Goal: Transaction & Acquisition: Book appointment/travel/reservation

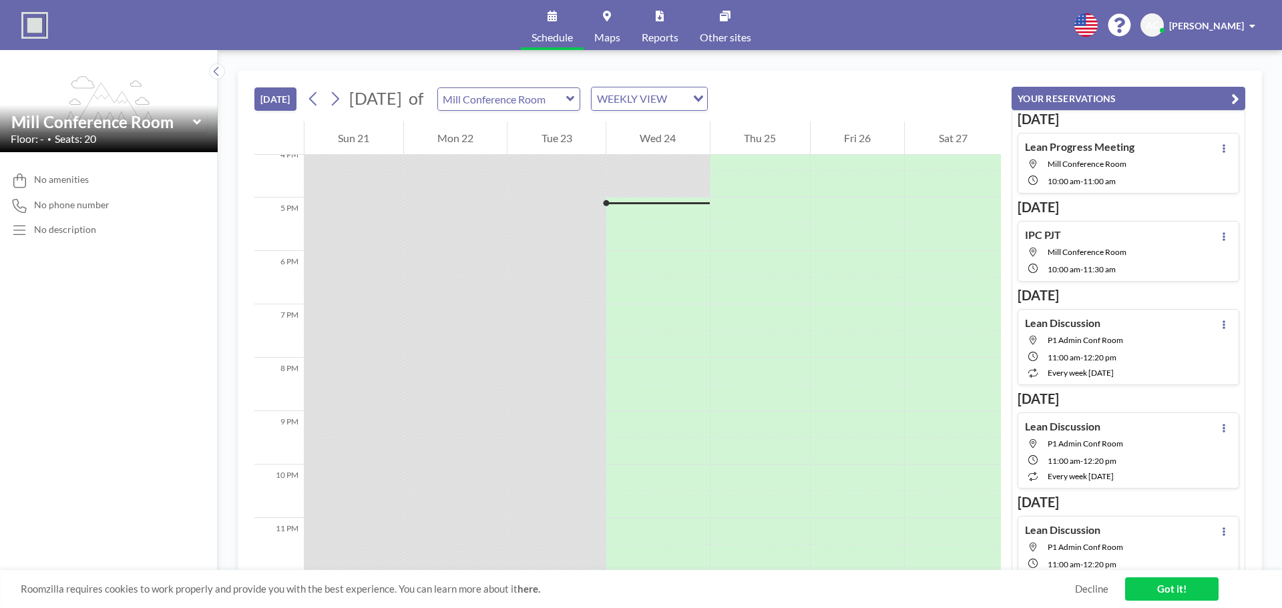
scroll to position [872, 0]
click at [337, 103] on icon at bounding box center [335, 99] width 7 height 14
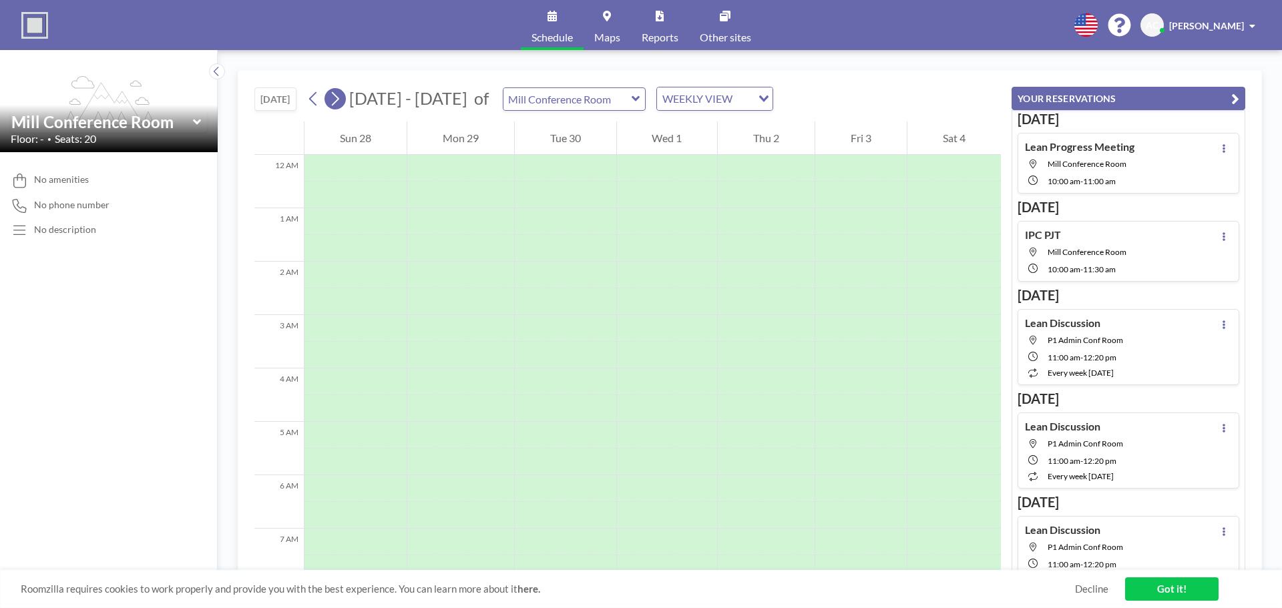
scroll to position [400, 0]
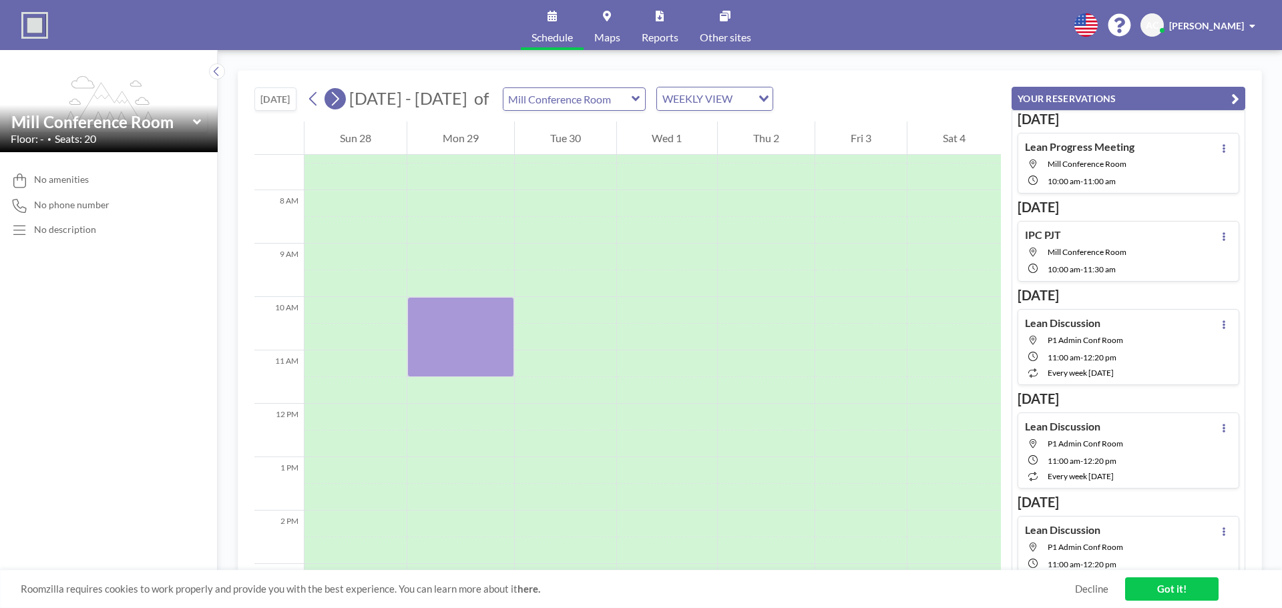
click at [337, 102] on icon at bounding box center [334, 99] width 13 height 20
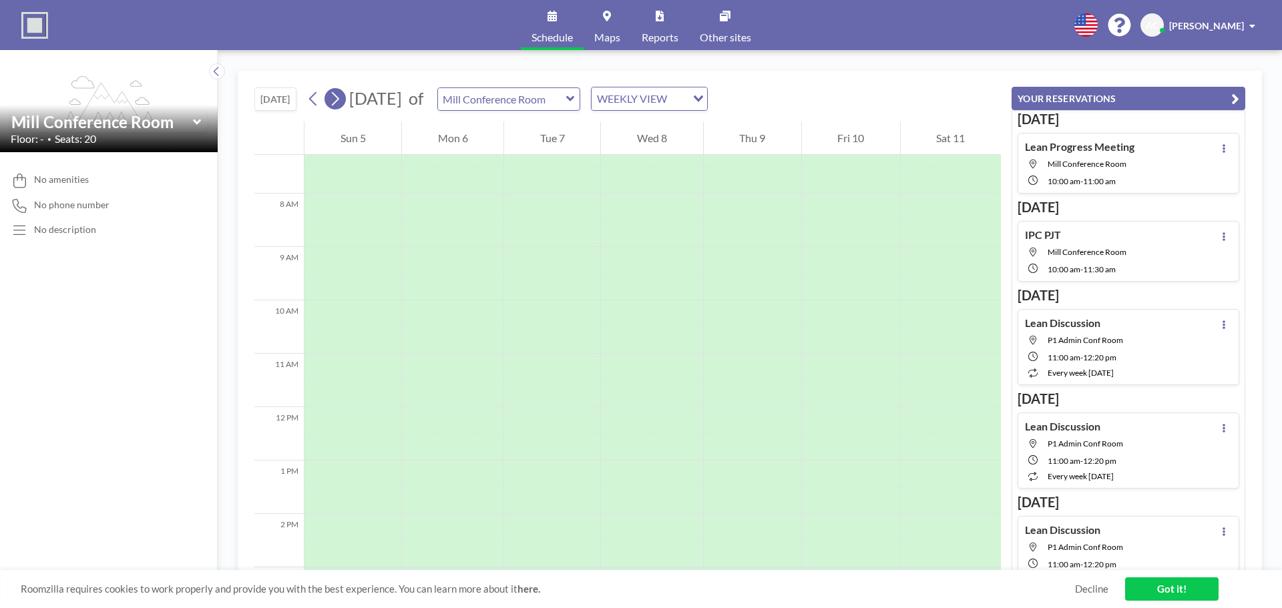
scroll to position [401, 0]
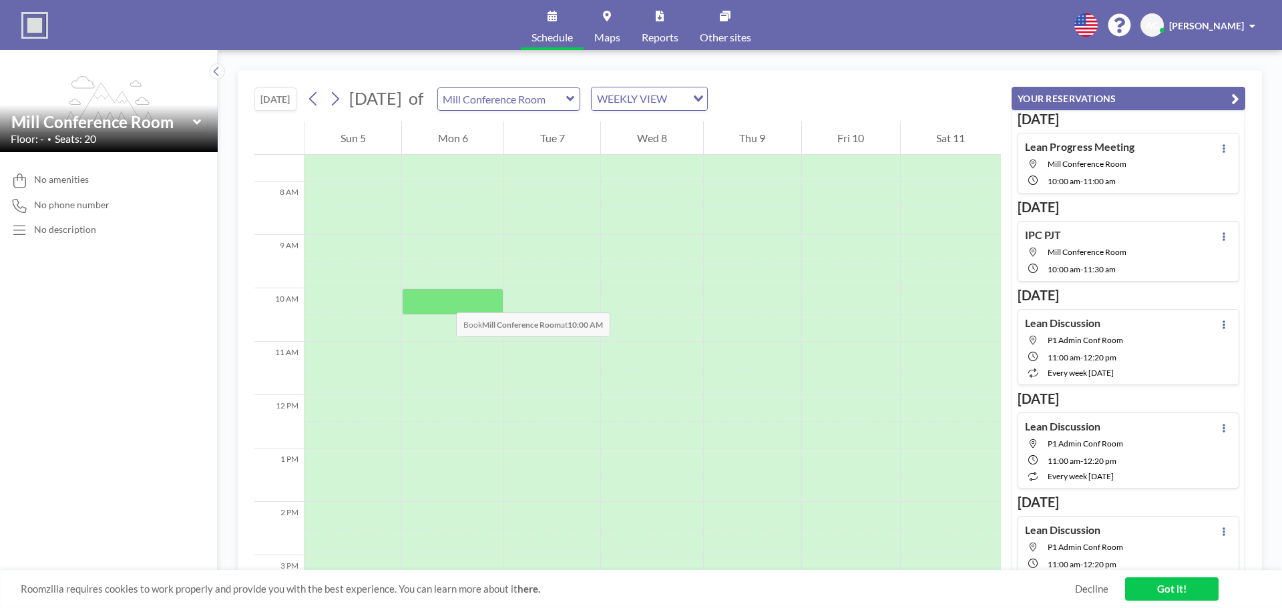
click at [443, 299] on div at bounding box center [452, 301] width 101 height 27
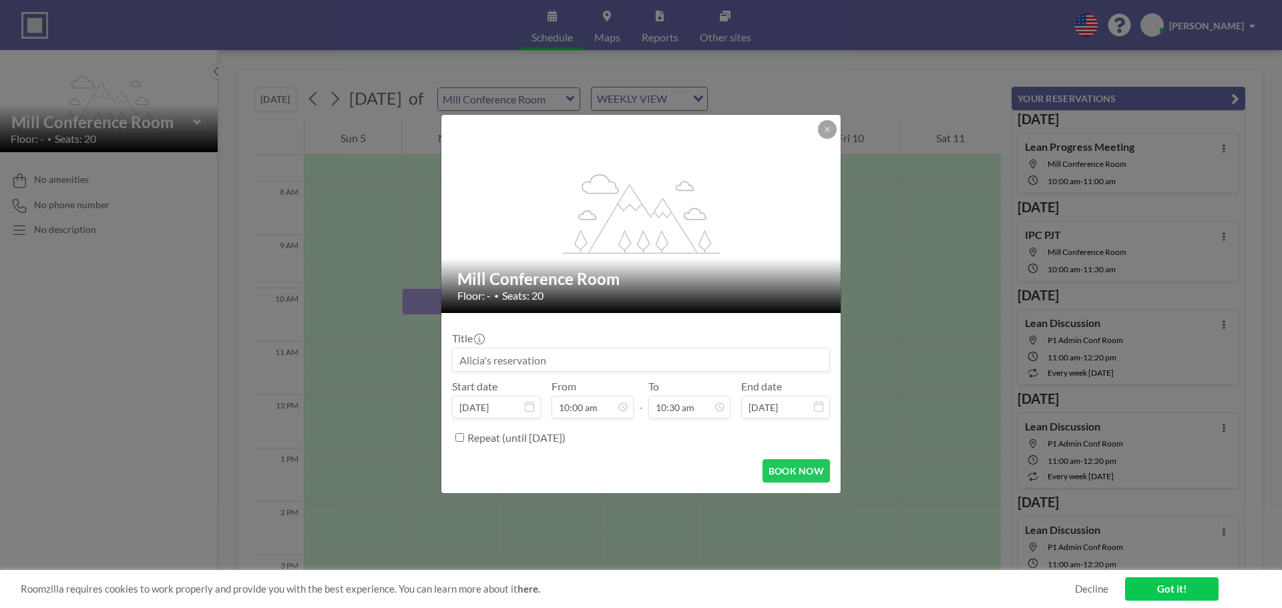
click at [536, 353] on input at bounding box center [641, 360] width 377 height 23
type input "ㅉ"
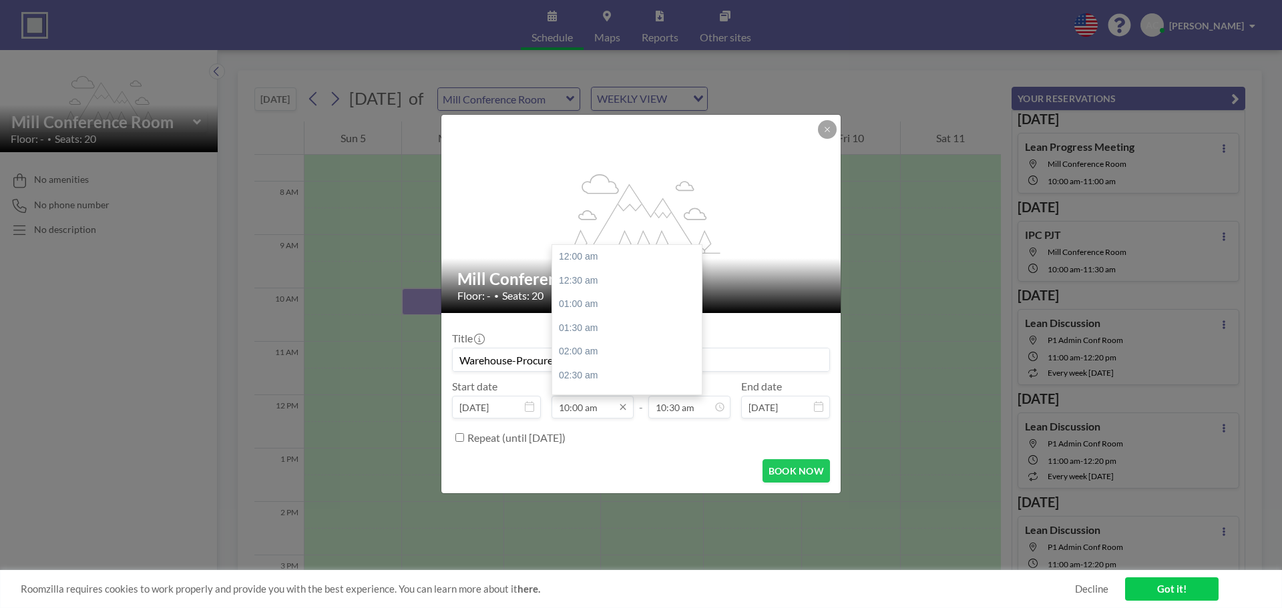
scroll to position [475, 0]
type input "Warehouse-Procurement"
click at [586, 285] on div "10:30 am" at bounding box center [630, 280] width 156 height 24
type input "10:30 am"
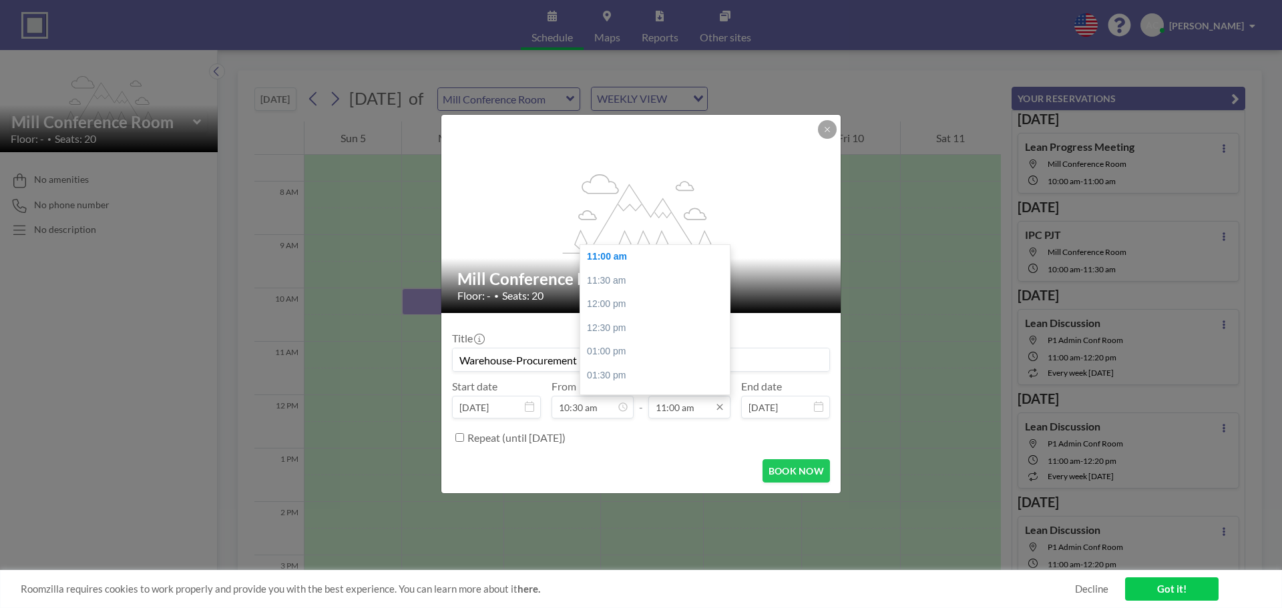
click at [682, 410] on input "11:00 am" at bounding box center [689, 407] width 82 height 23
click at [635, 328] on div "12:30 pm" at bounding box center [658, 328] width 156 height 24
type input "12:30 pm"
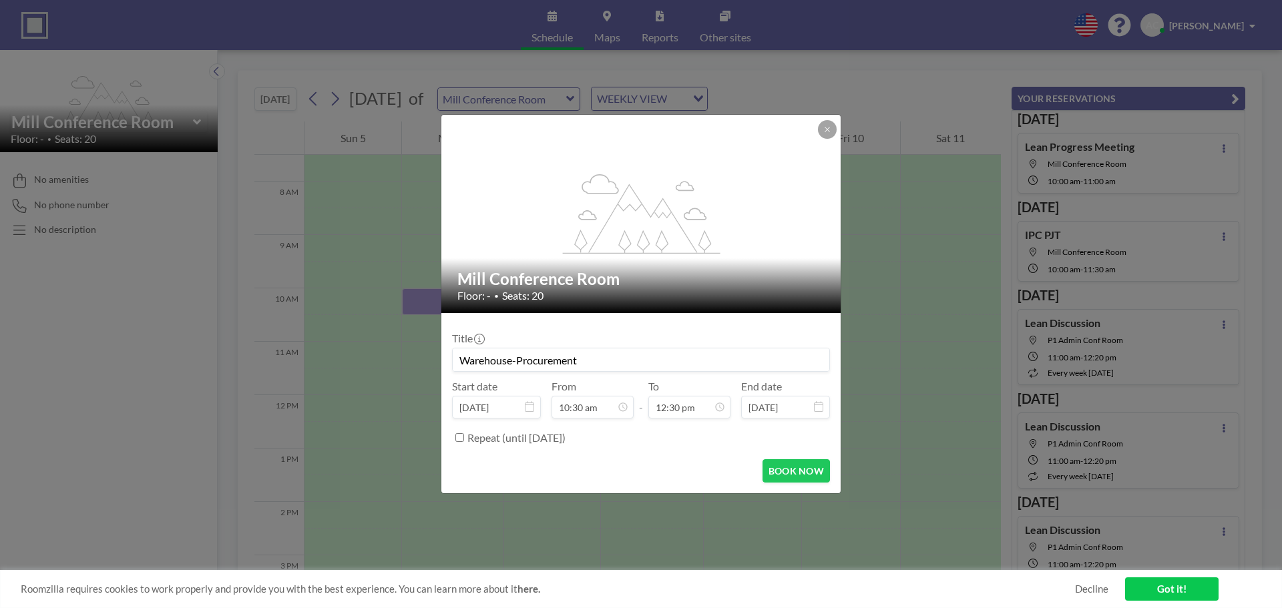
drag, startPoint x: 784, startPoint y: 471, endPoint x: -200, endPoint y: 497, distance: 983.8
click at [0, 497] on html "Schedule Maps Reports Other sites English Polski 日本語 Española AC [PERSON_NAME] …" at bounding box center [641, 304] width 1282 height 608
click at [791, 471] on button "BOOK NOW" at bounding box center [795, 470] width 67 height 23
